Goal: Task Accomplishment & Management: Manage account settings

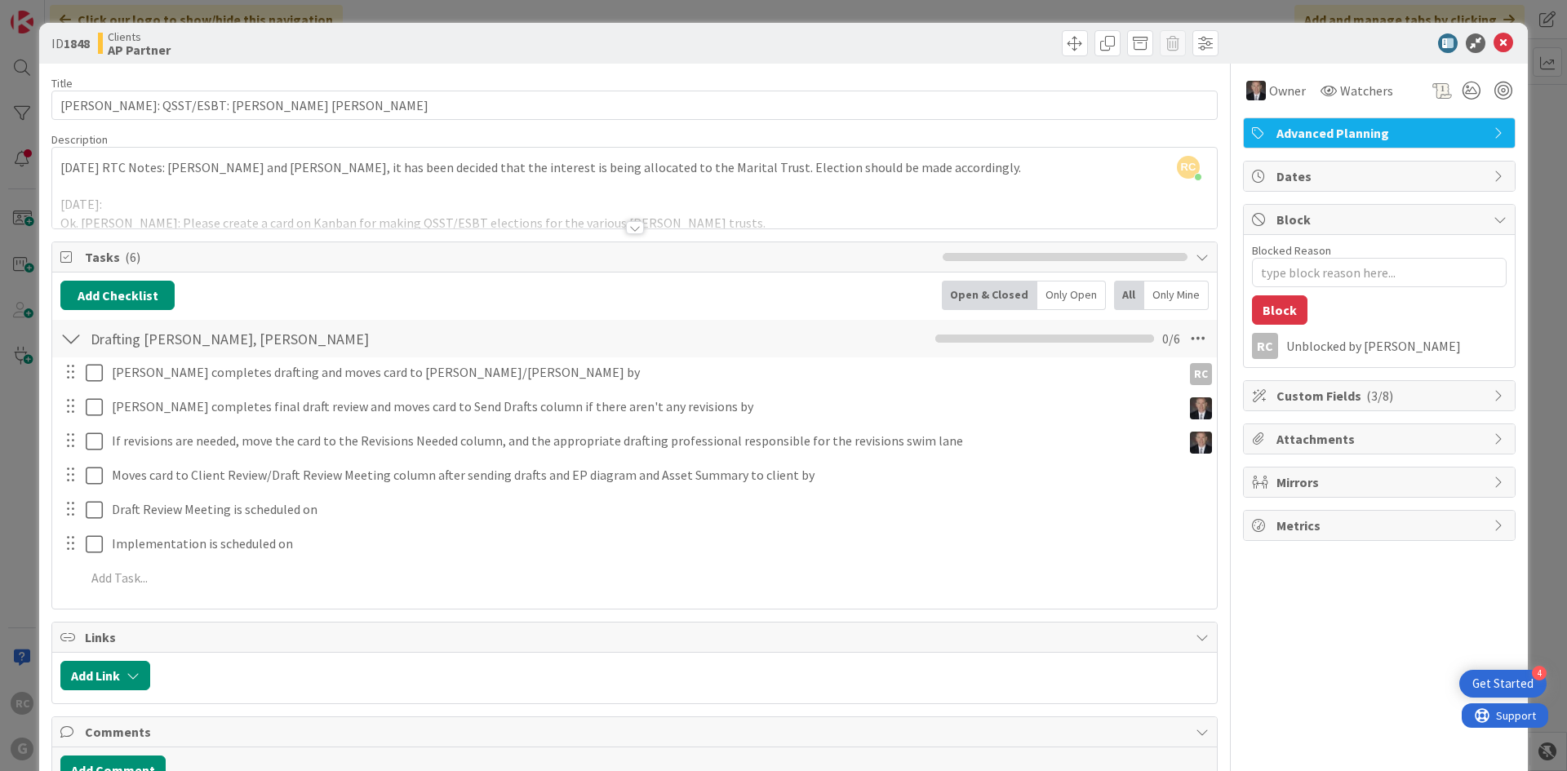
scroll to position [1673, 0]
click at [1496, 44] on icon at bounding box center [1503, 43] width 20 height 20
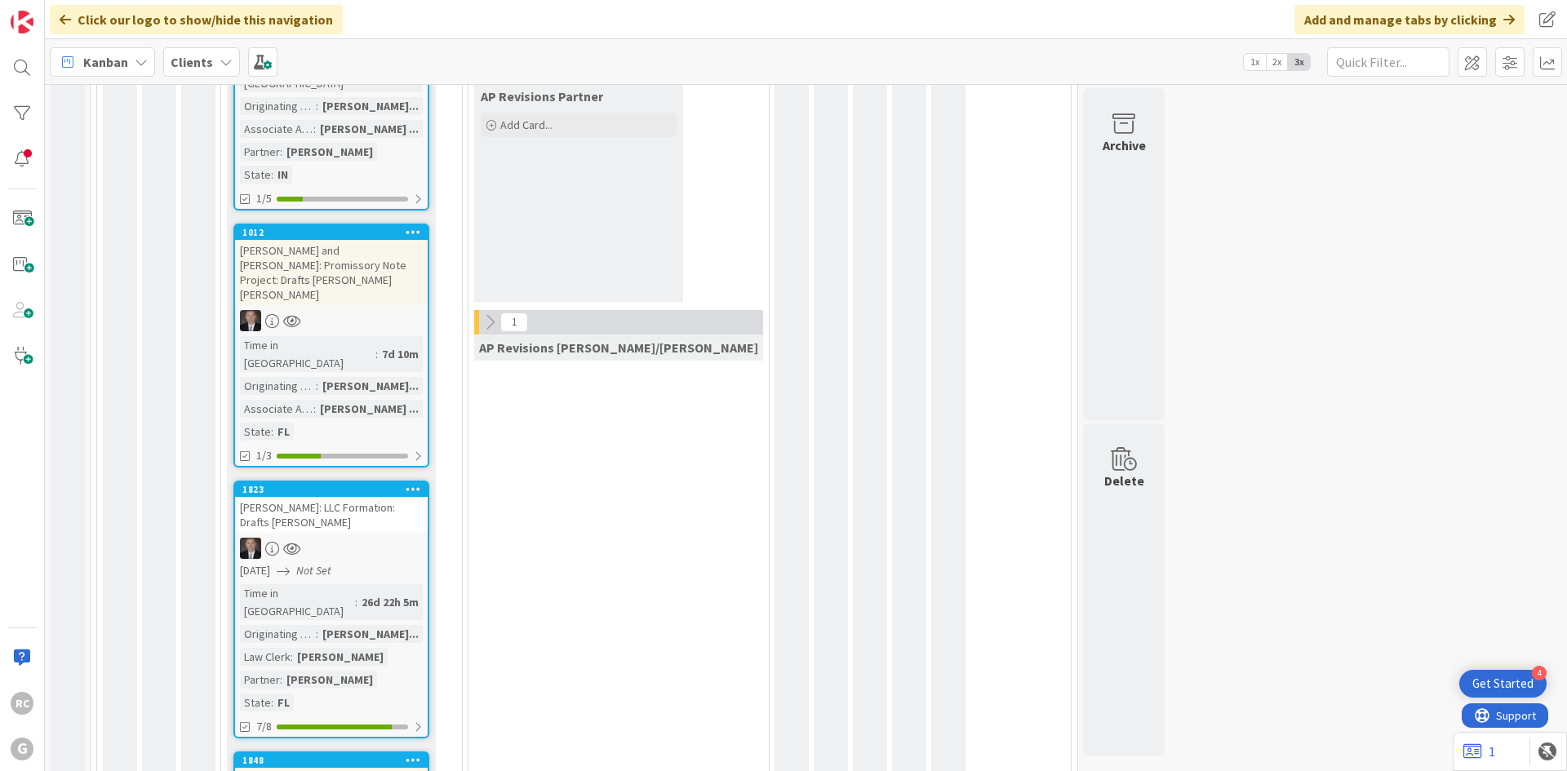
scroll to position [1510, 0]
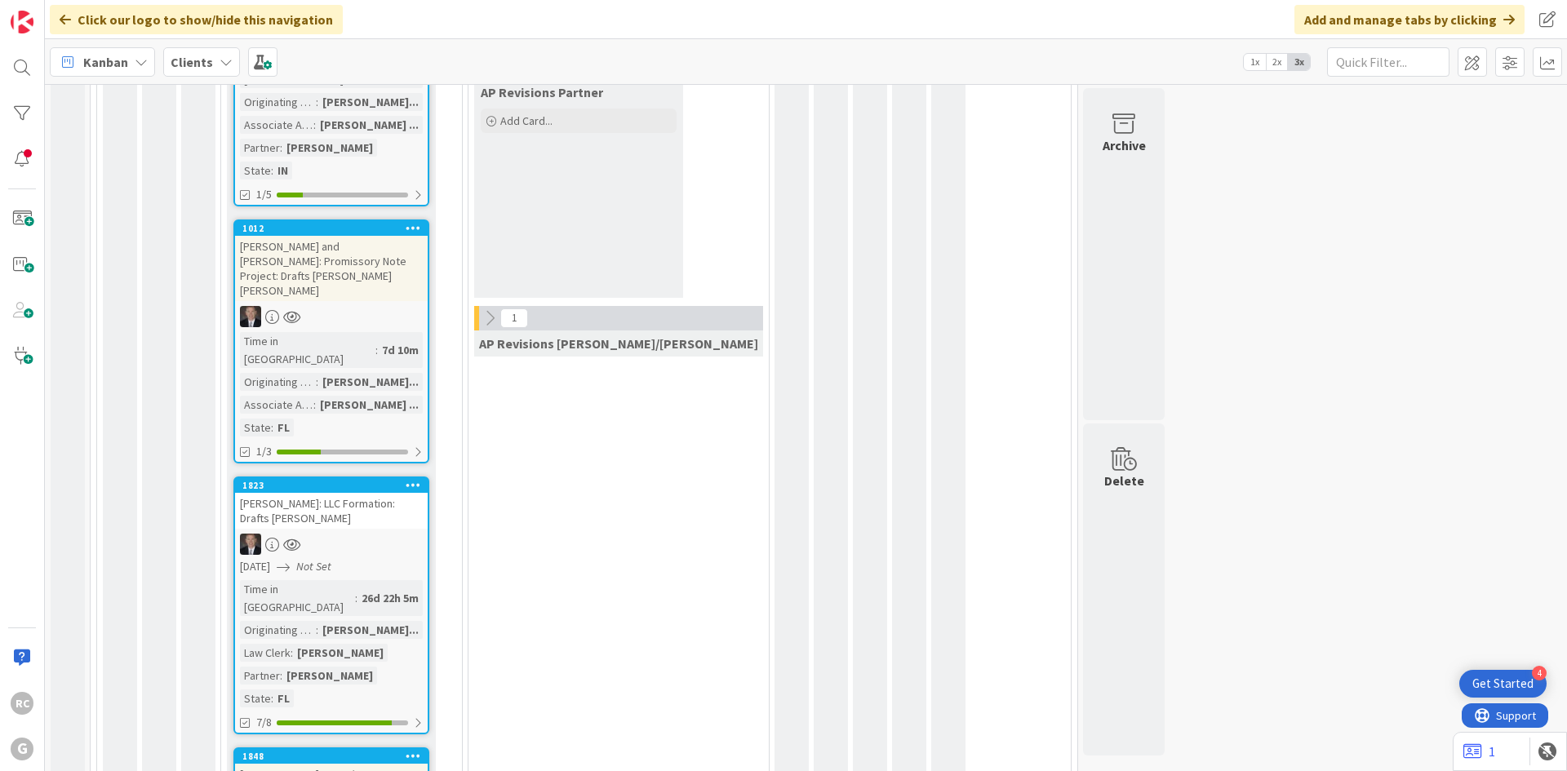
click at [328, 493] on div "[PERSON_NAME]: LLC Formation: Drafts [PERSON_NAME]" at bounding box center [331, 511] width 193 height 36
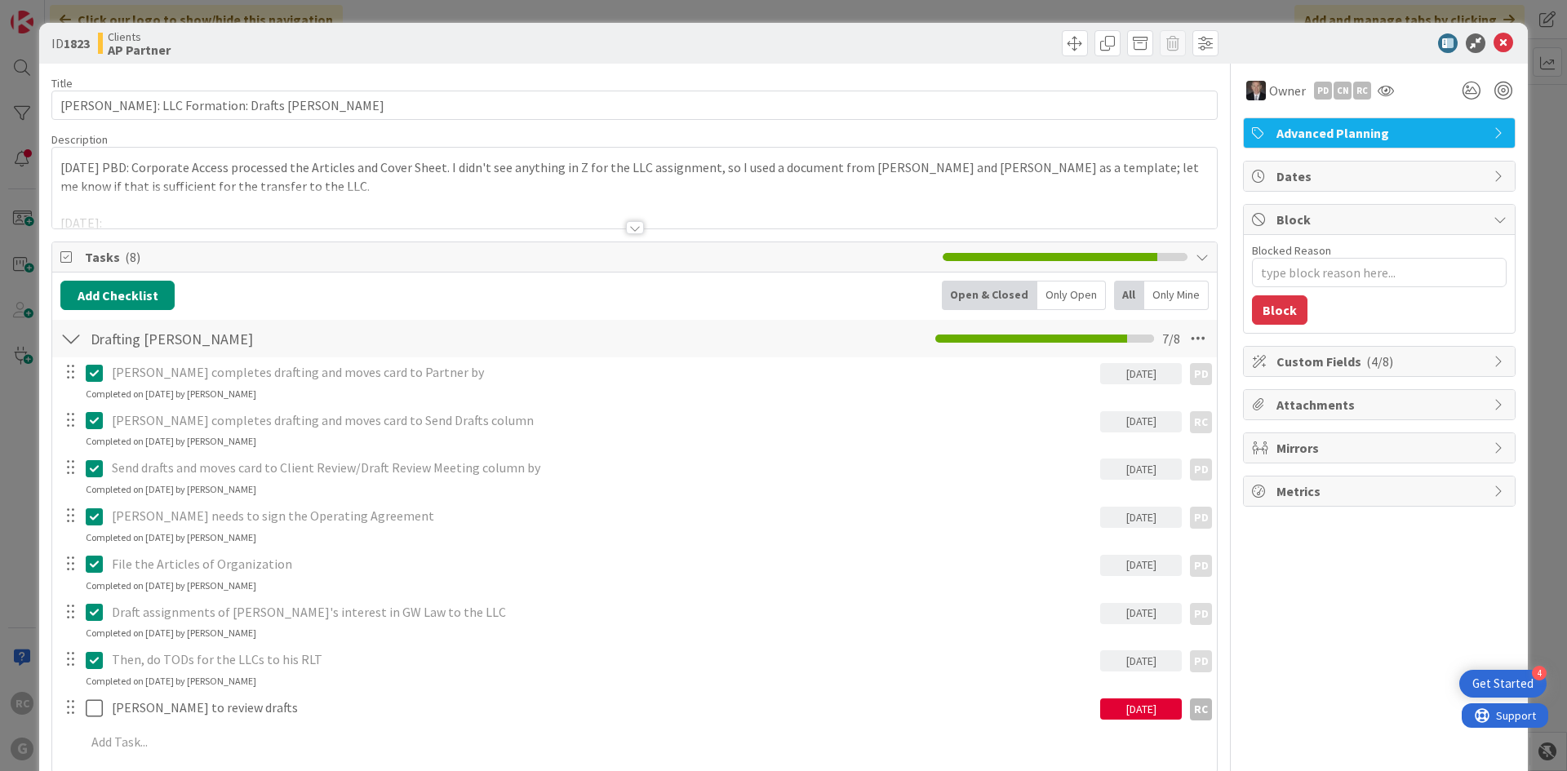
click at [625, 219] on div at bounding box center [634, 208] width 1164 height 42
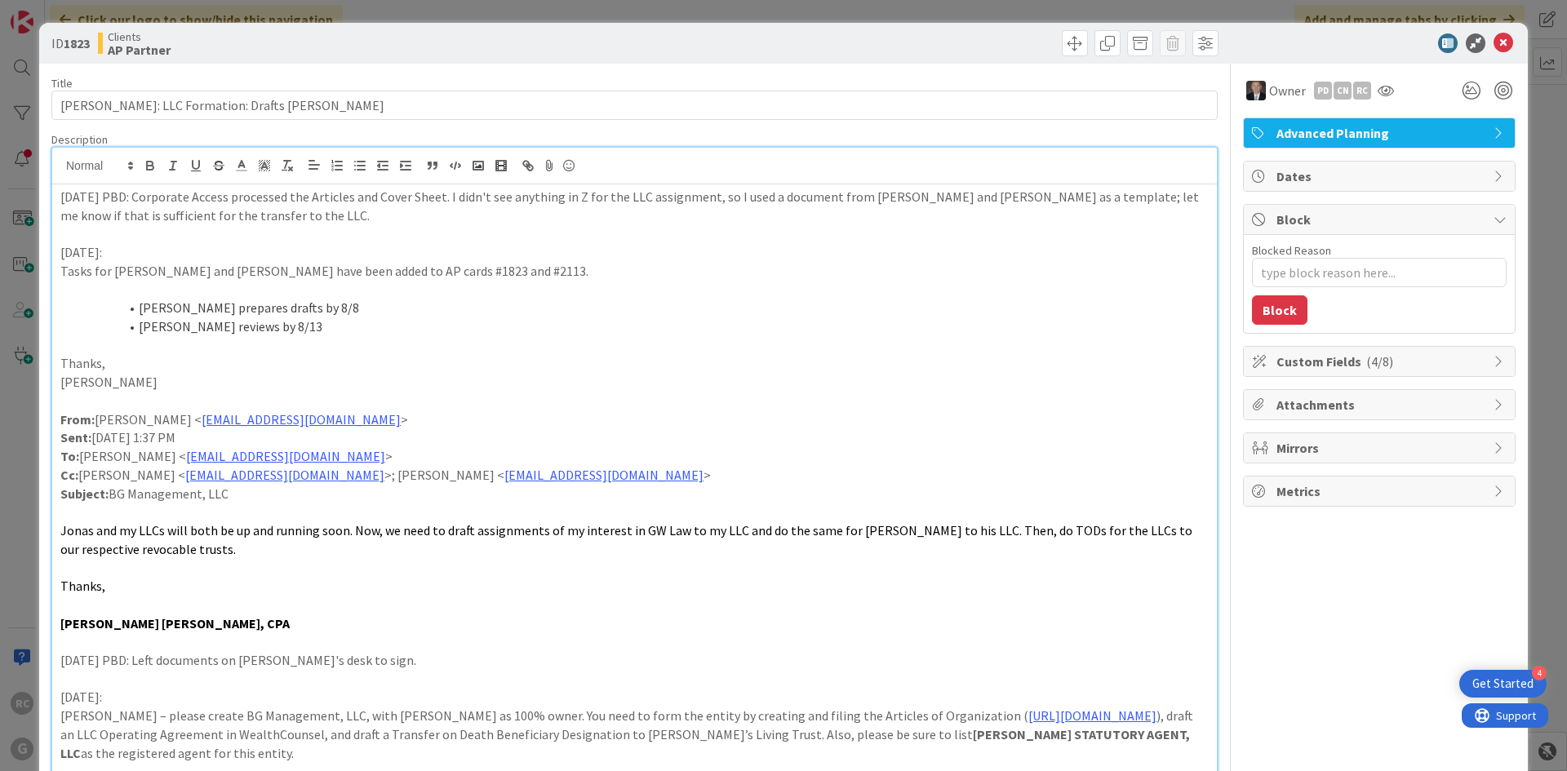
click at [61, 193] on p "[DATE] PBD: Corporate Access processed the Articles and Cover Sheet. I didn't s…" at bounding box center [634, 206] width 1148 height 37
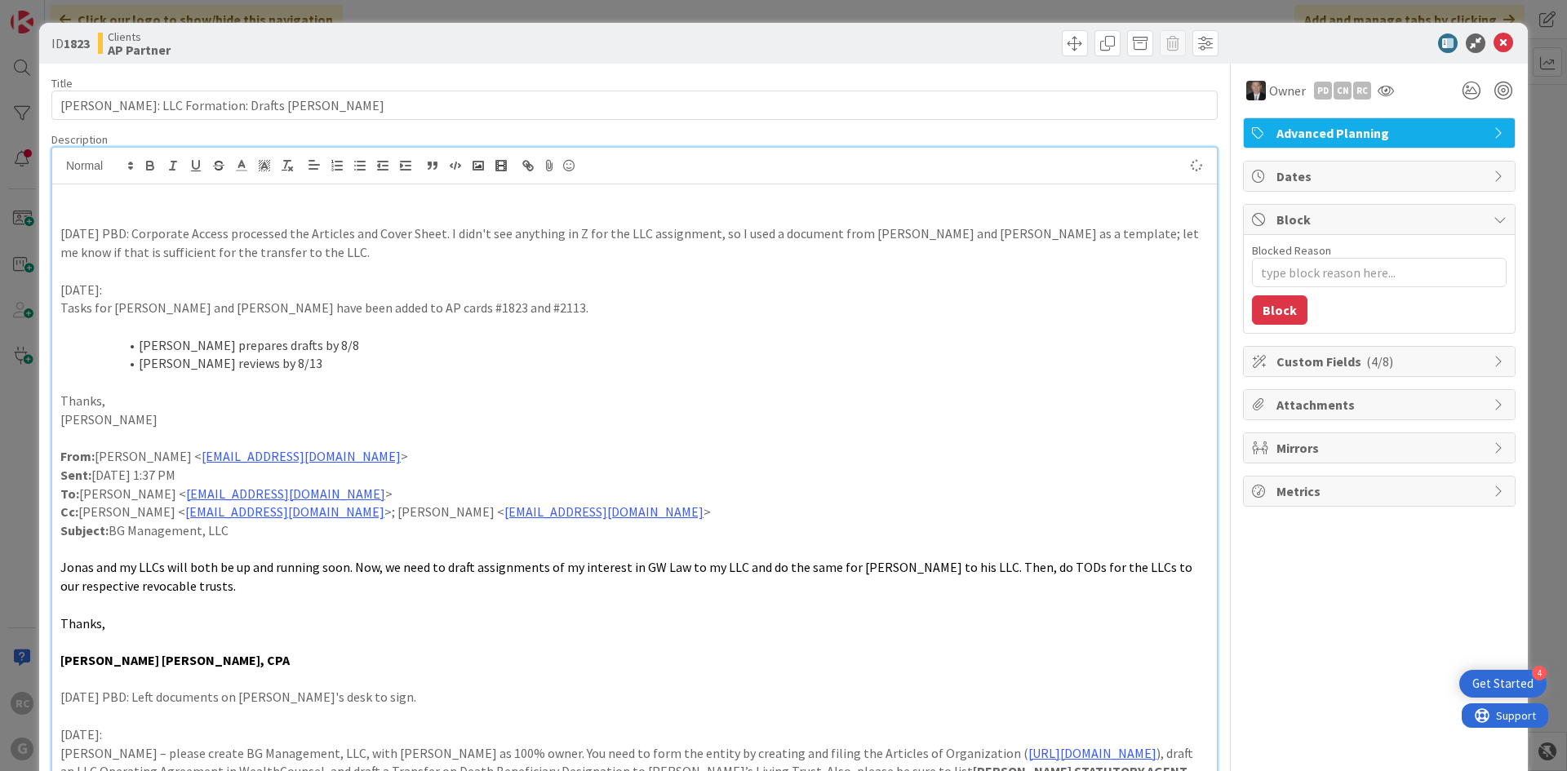
type textarea "x"
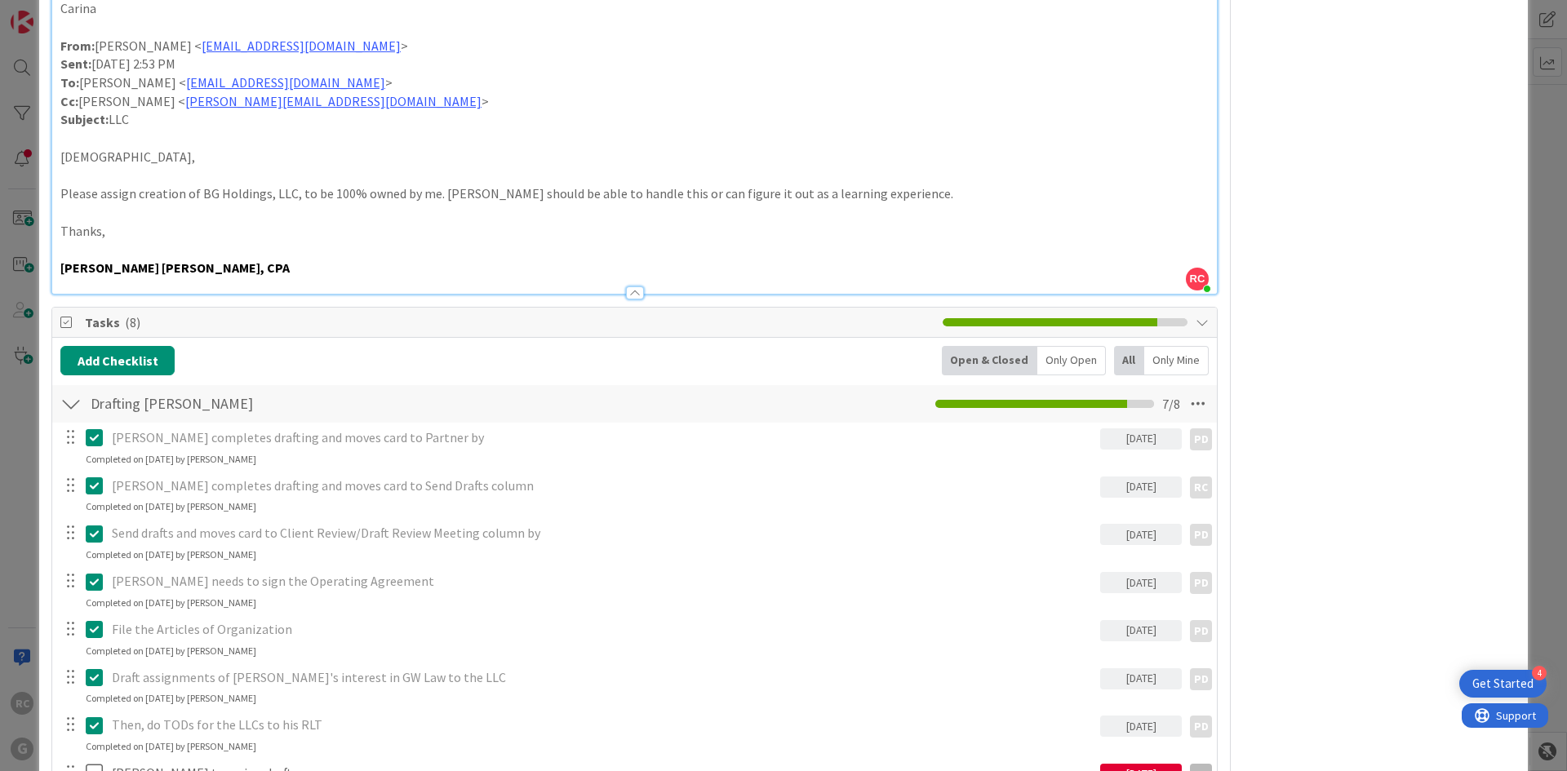
scroll to position [1632, 0]
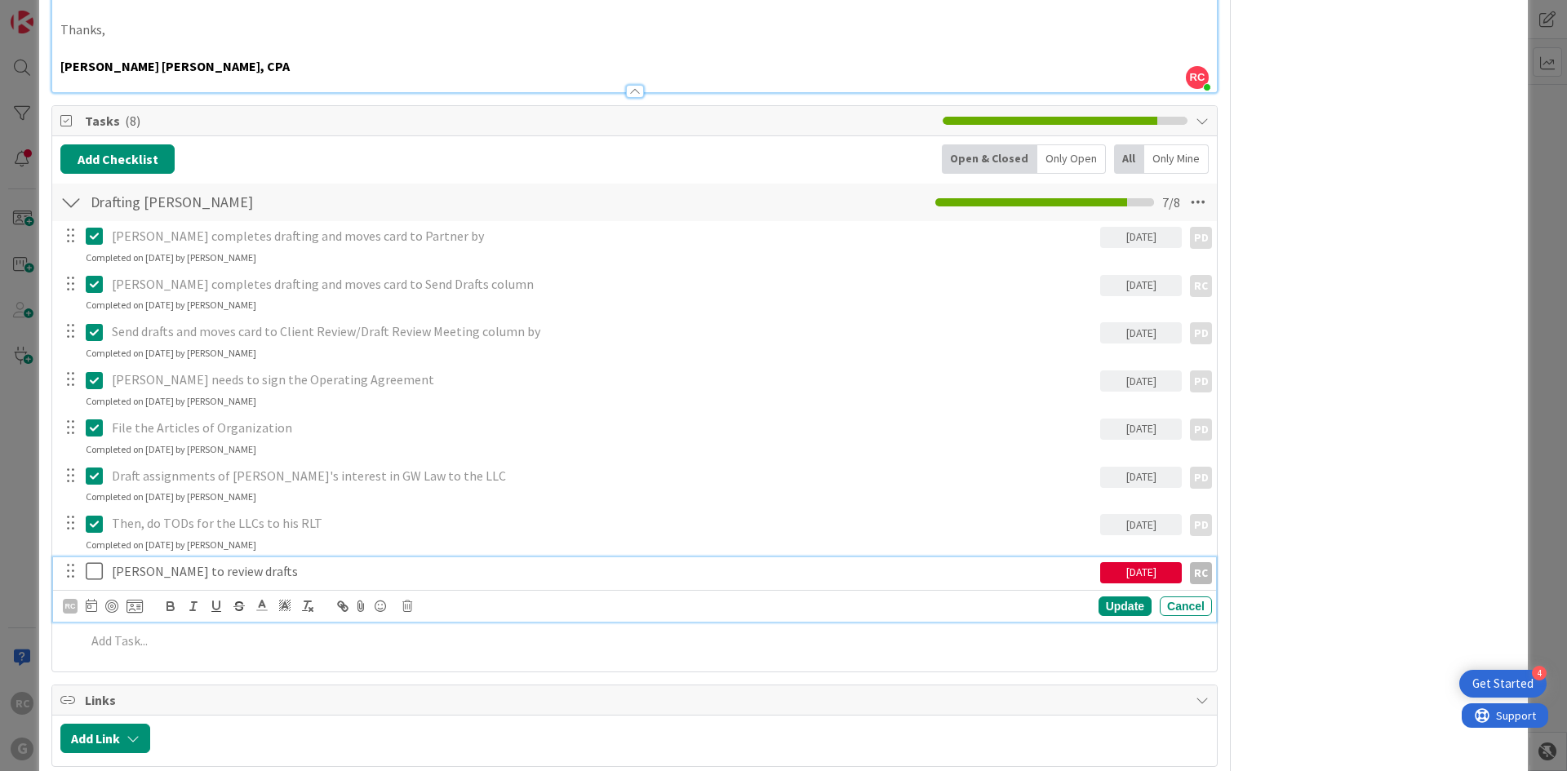
click at [97, 561] on icon at bounding box center [98, 571] width 24 height 20
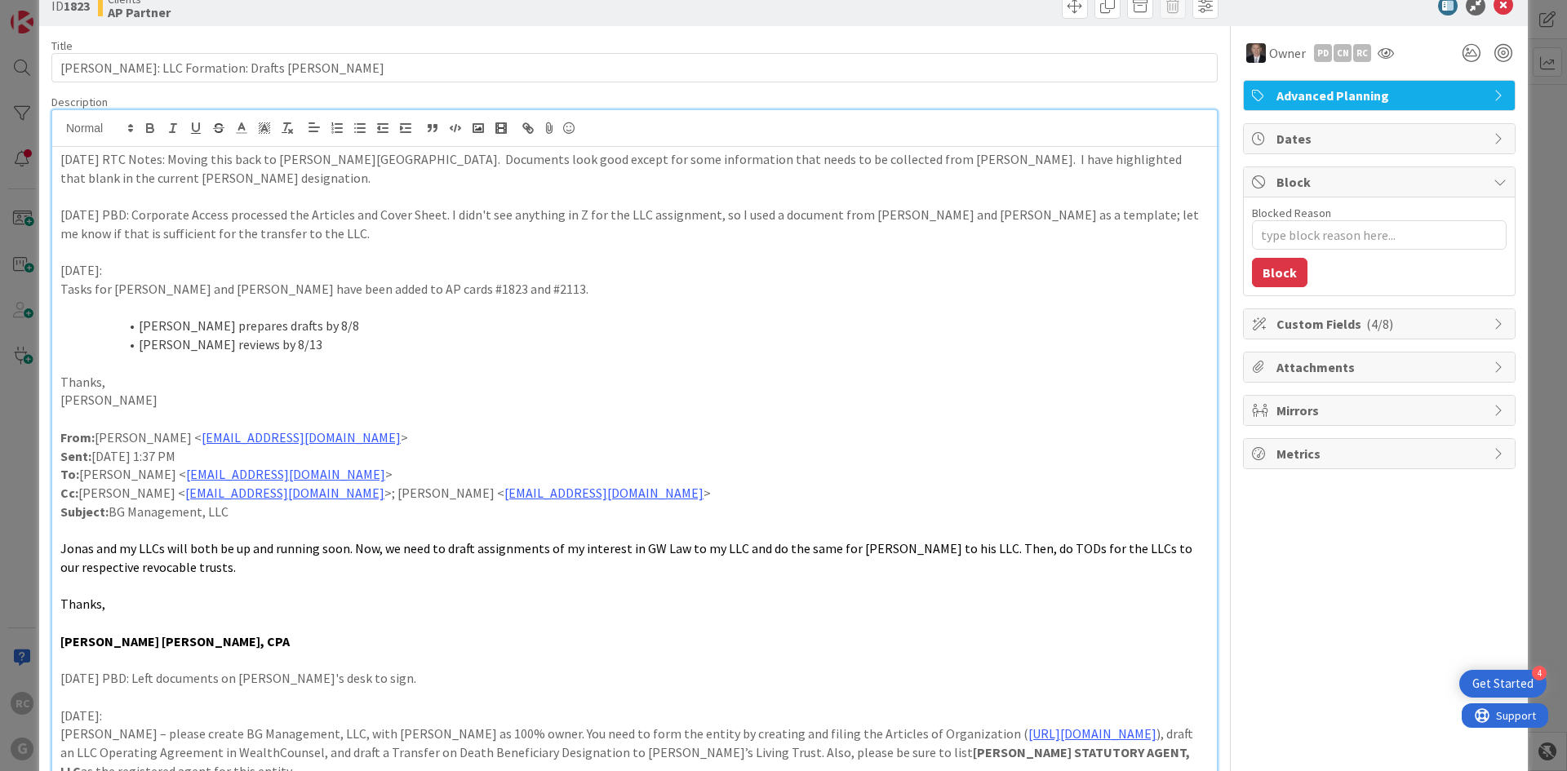
scroll to position [0, 0]
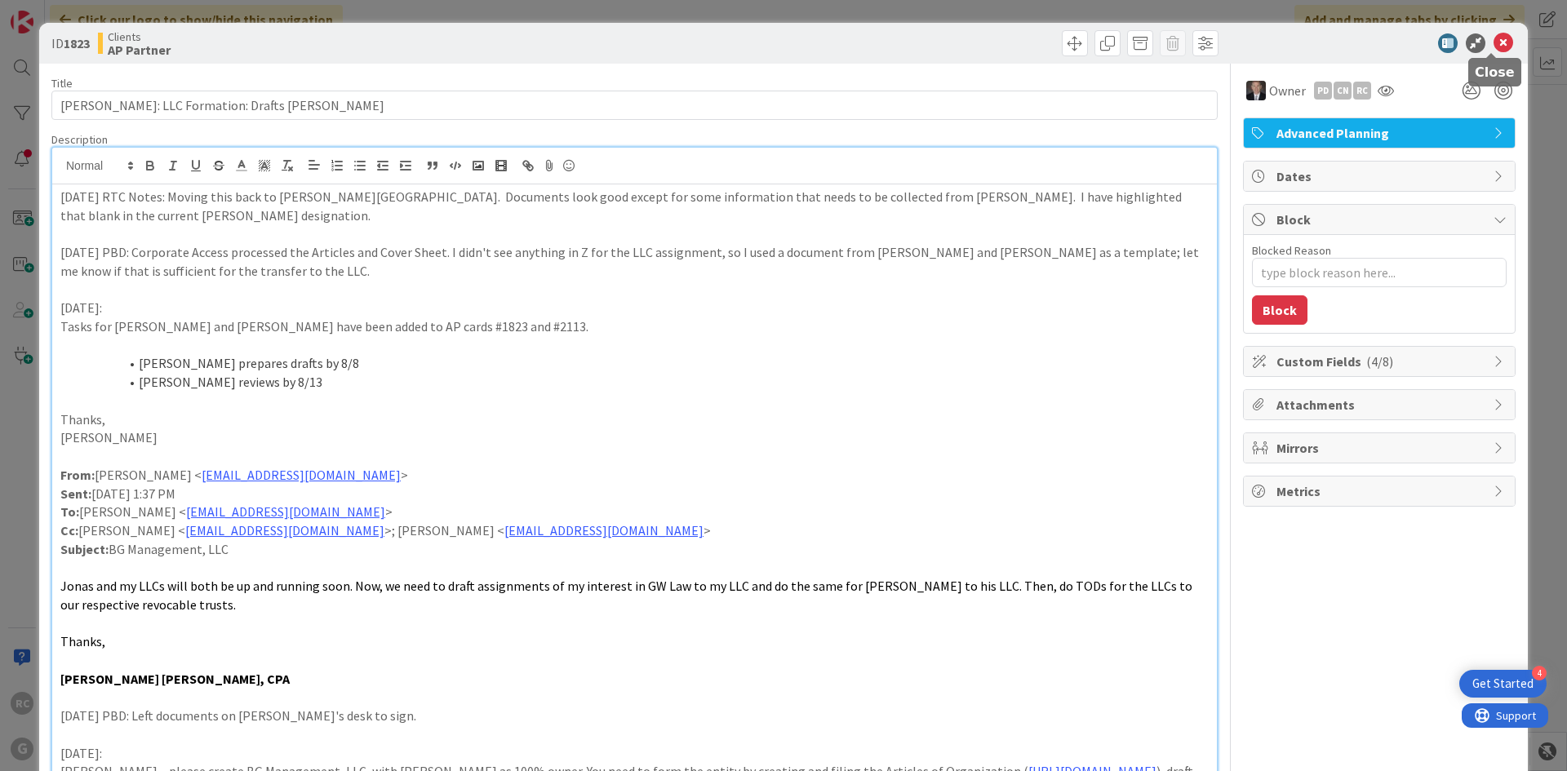
click at [1493, 41] on icon at bounding box center [1503, 43] width 20 height 20
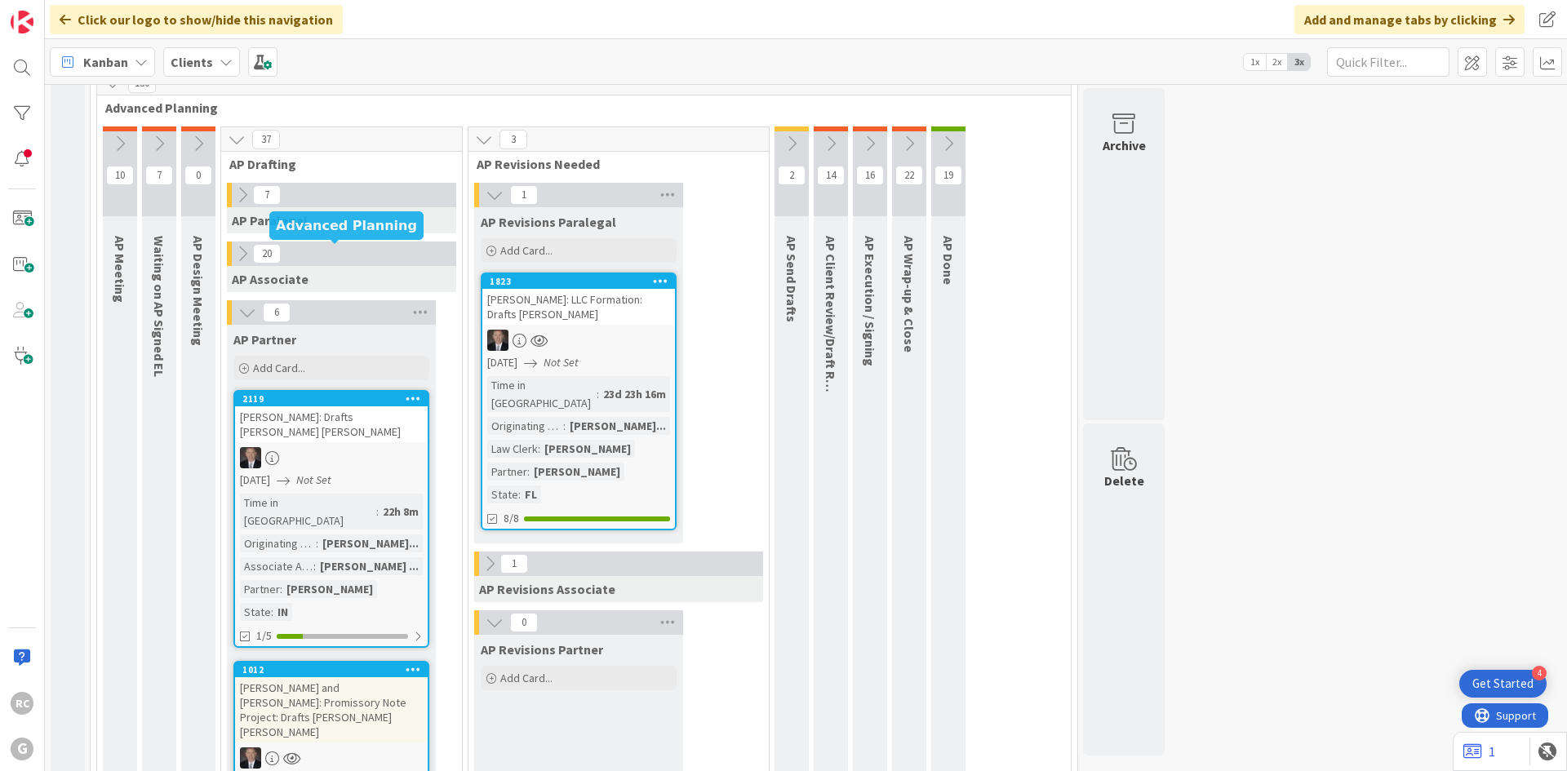
scroll to position [1148, 0]
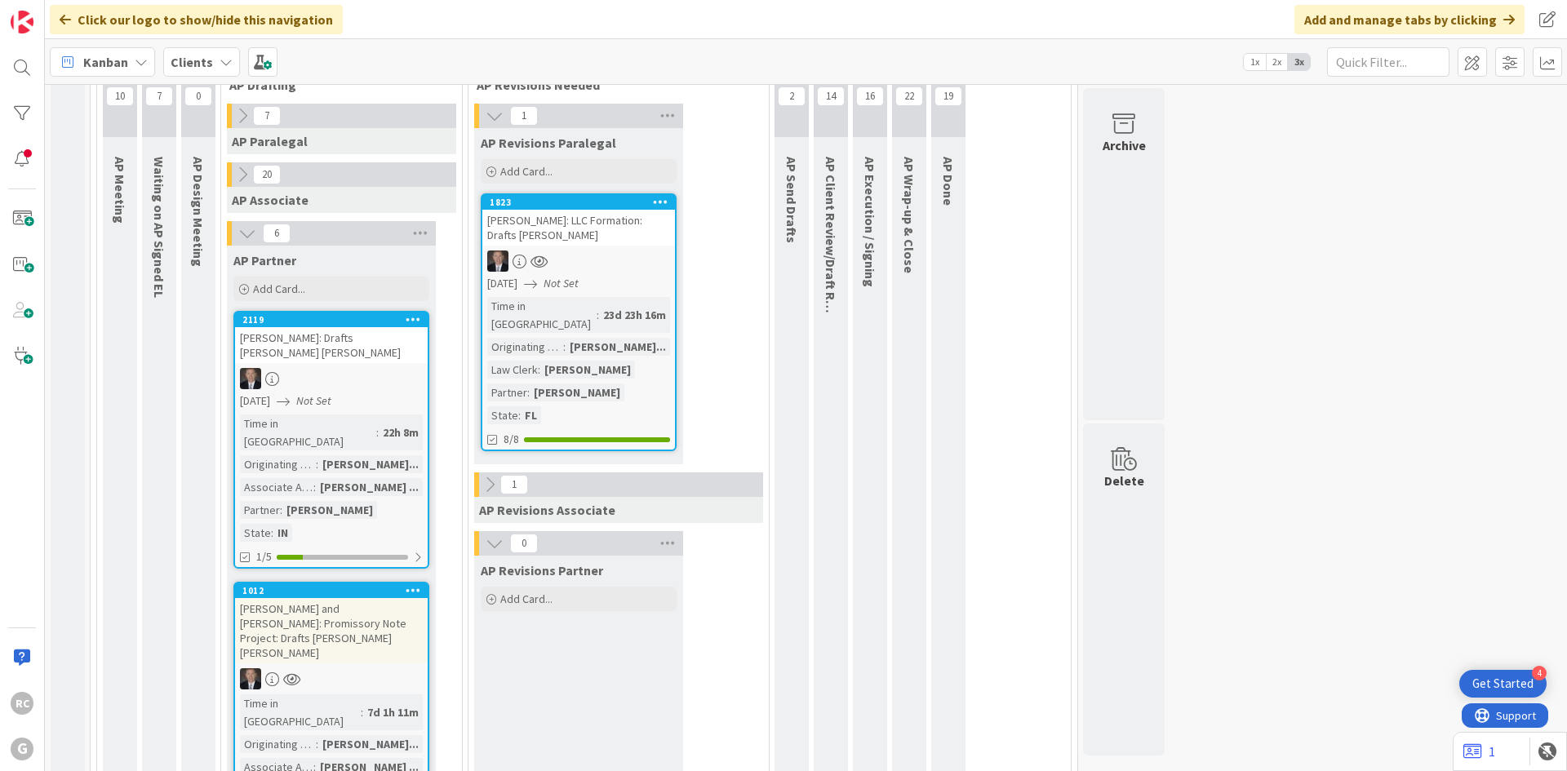
click at [314, 598] on div "[PERSON_NAME] and [PERSON_NAME]: Promissory Note Project: Drafts [PERSON_NAME] …" at bounding box center [331, 630] width 193 height 65
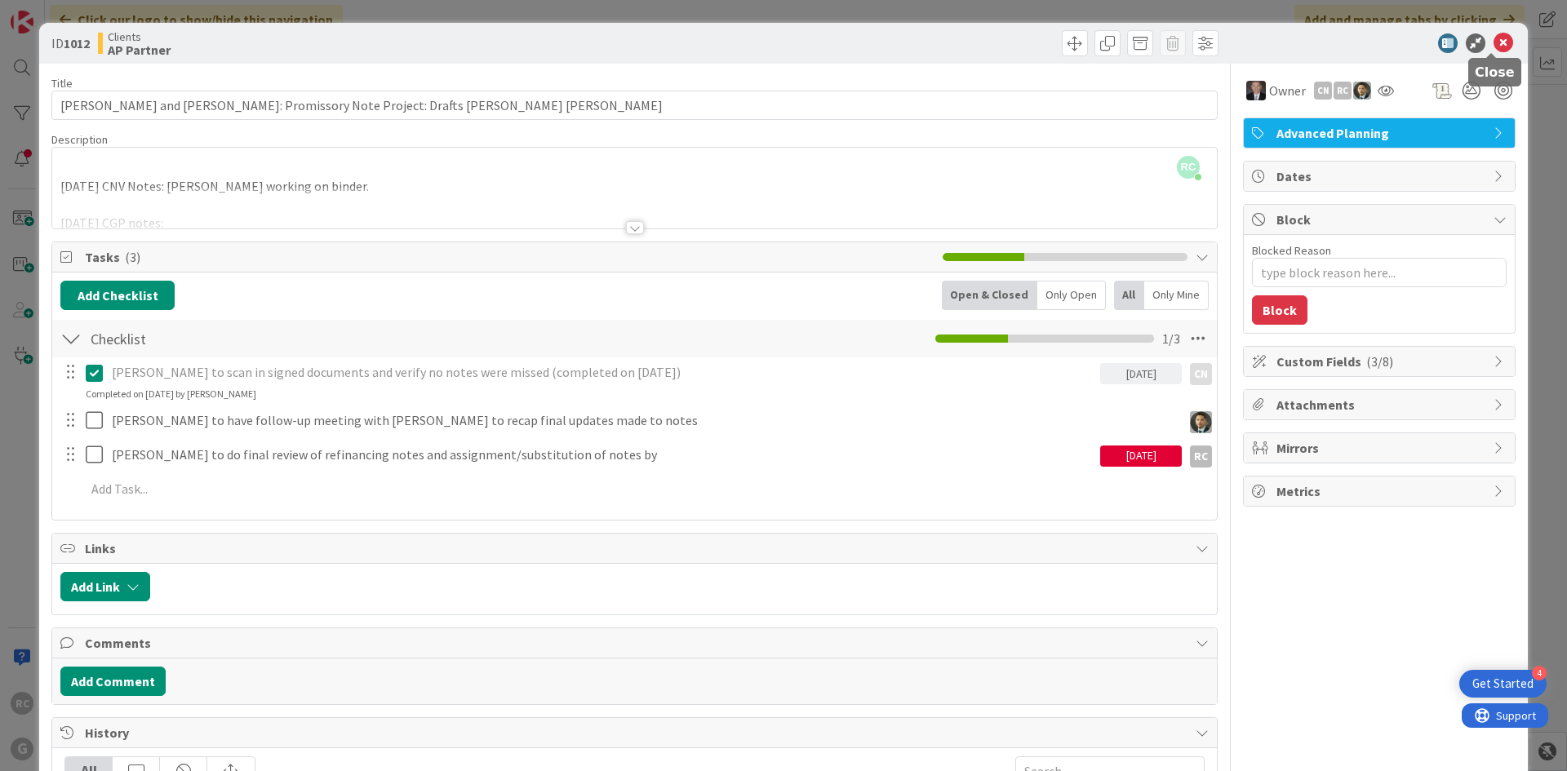
click at [1493, 44] on icon at bounding box center [1503, 43] width 20 height 20
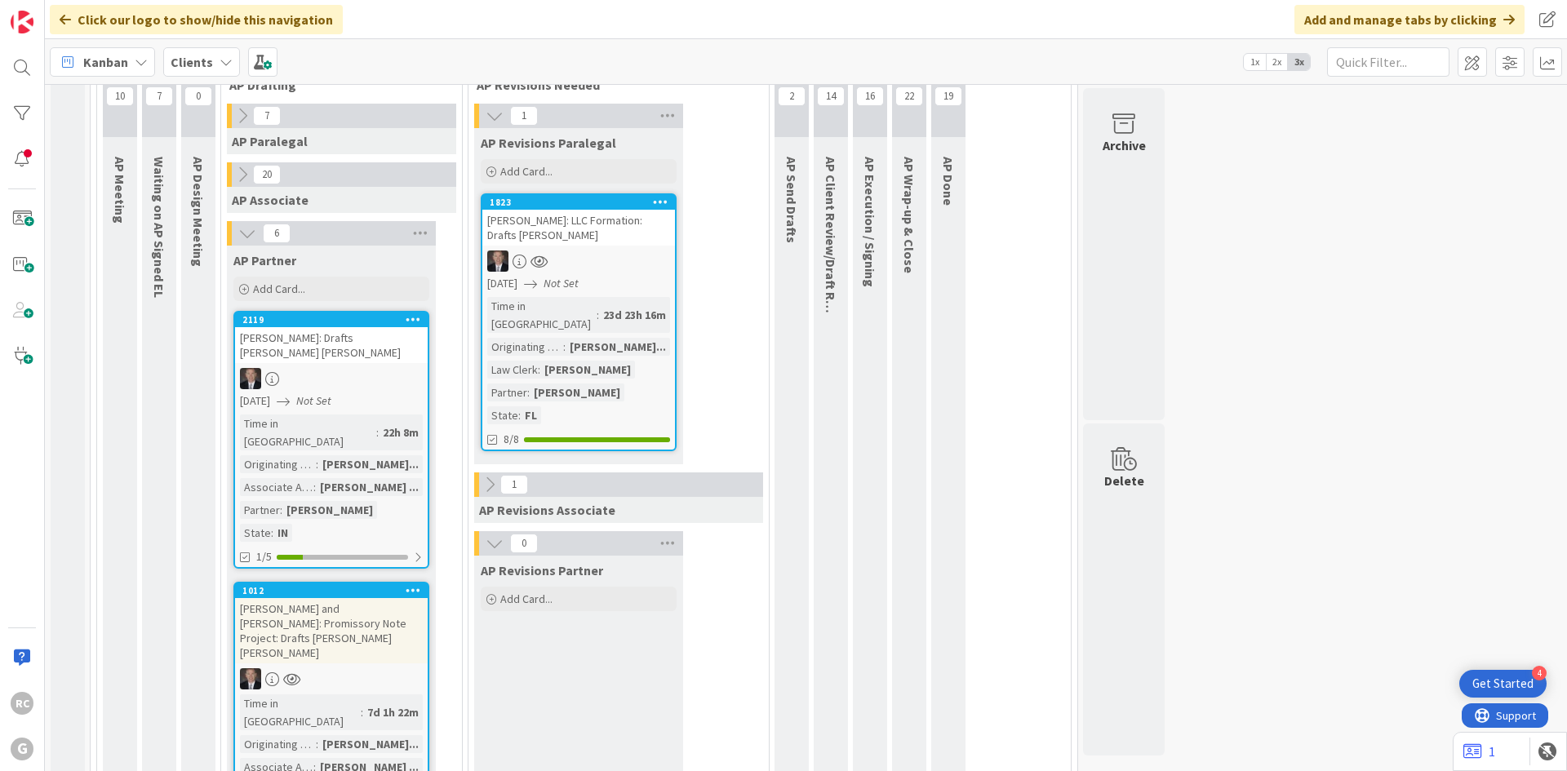
click at [321, 327] on div "[PERSON_NAME]: Drafts [PERSON_NAME] [PERSON_NAME]" at bounding box center [331, 345] width 193 height 36
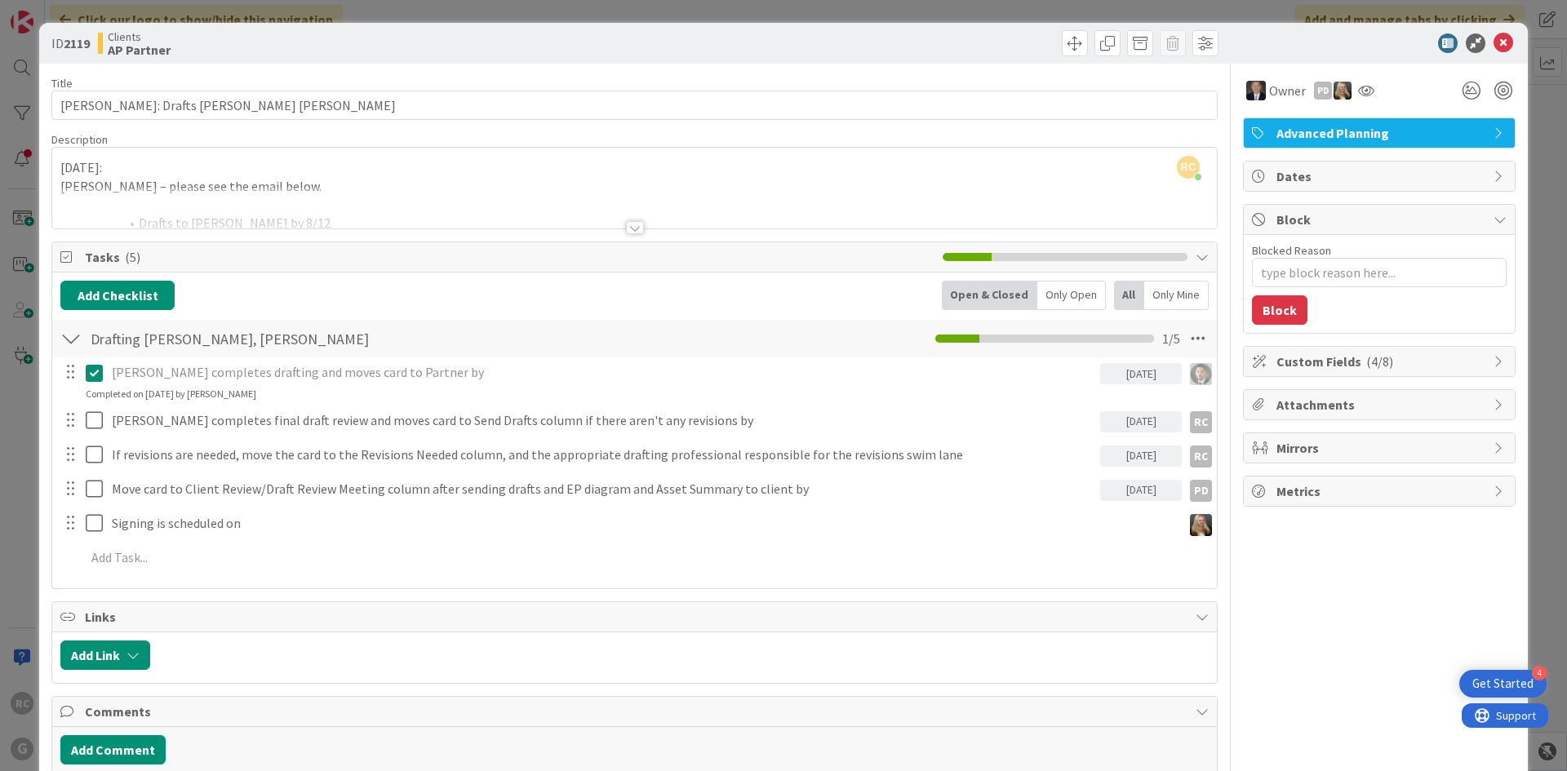
click at [626, 226] on div at bounding box center [635, 227] width 18 height 13
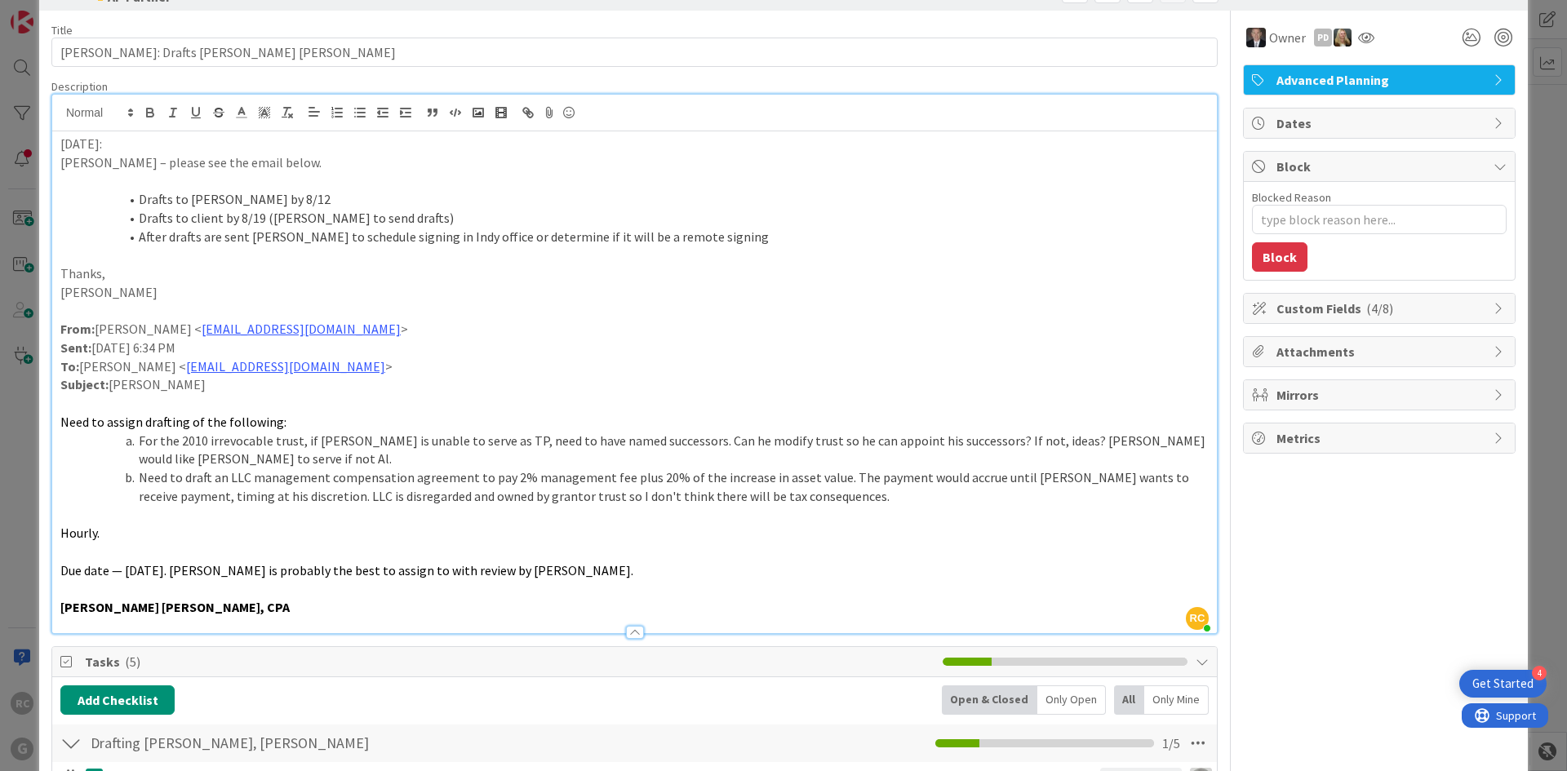
scroll to position [82, 0]
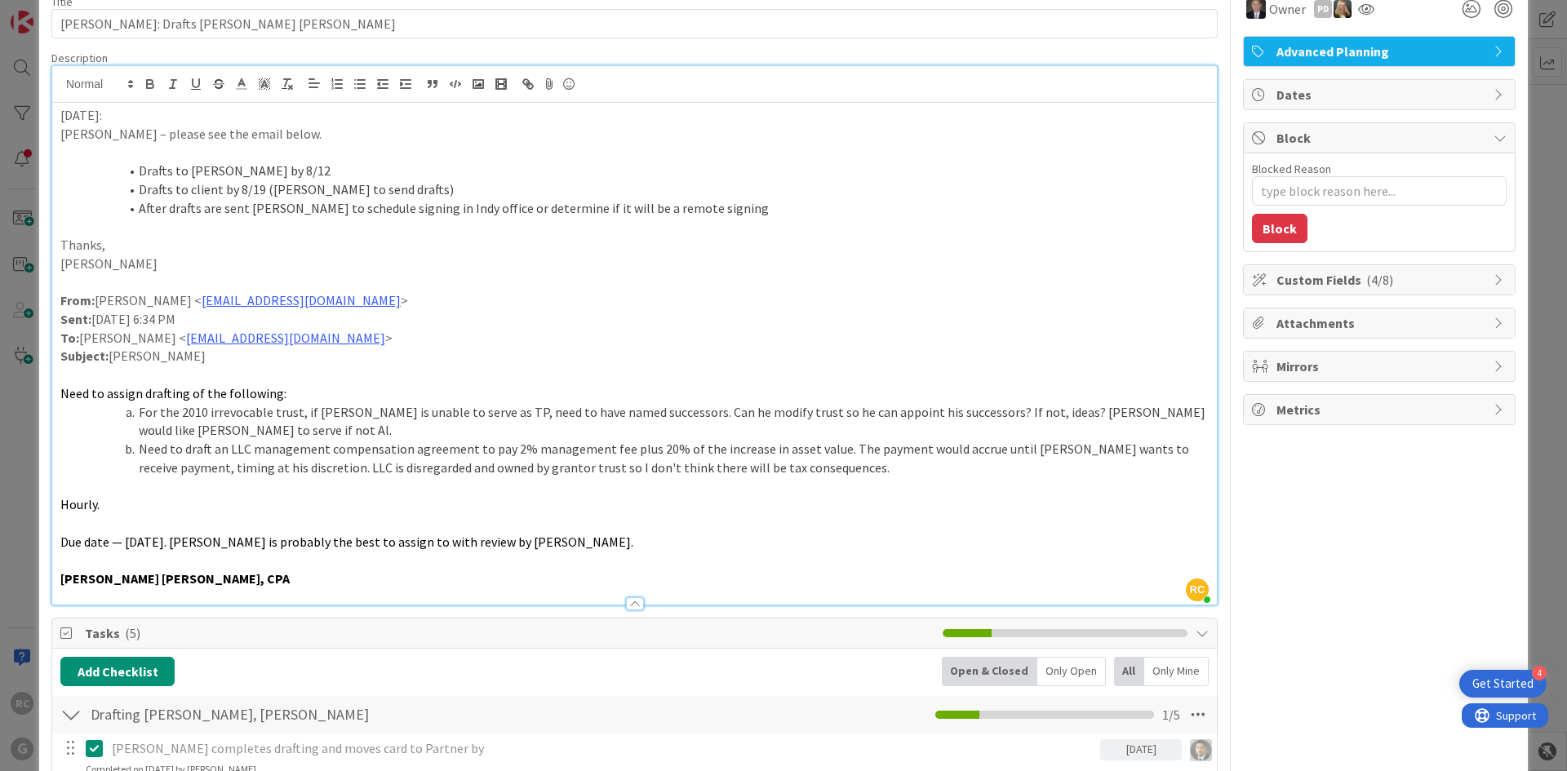
type textarea "x"
